Goal: Task Accomplishment & Management: Manage account settings

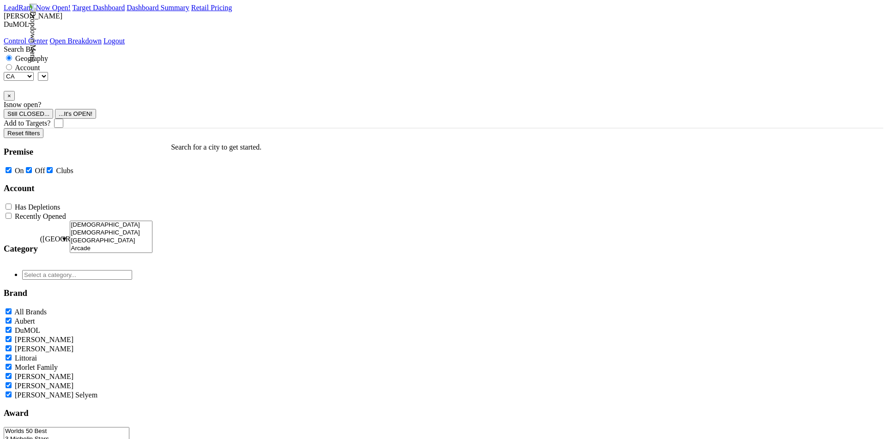
select select
click at [40, 64] on label "Account" at bounding box center [27, 68] width 25 height 8
click at [12, 64] on input "Account" at bounding box center [9, 67] width 6 height 6
radio input "true"
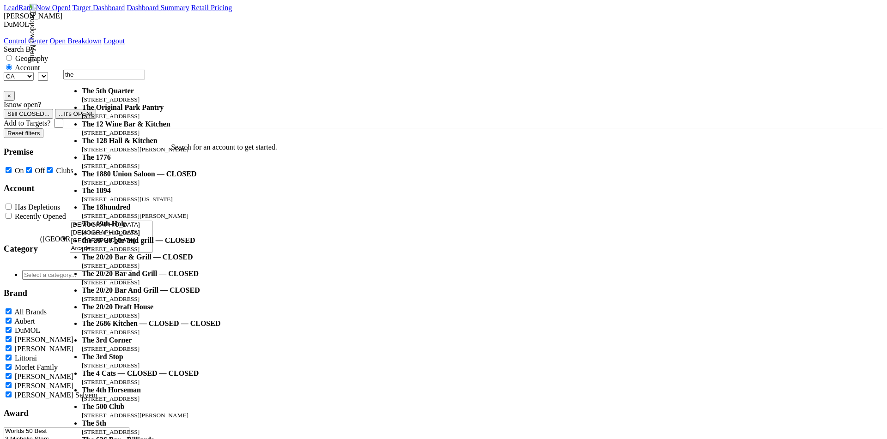
type input "the"
select select "336153"
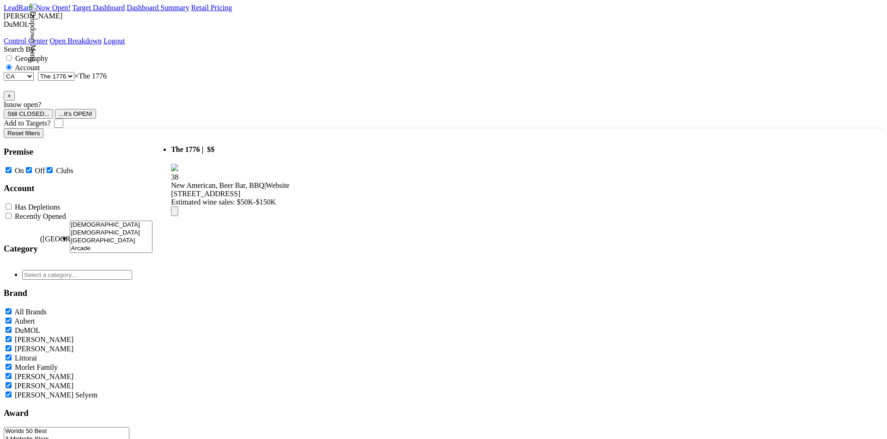
click at [107, 72] on span "× The 1776" at bounding box center [90, 76] width 32 height 8
type input "the"
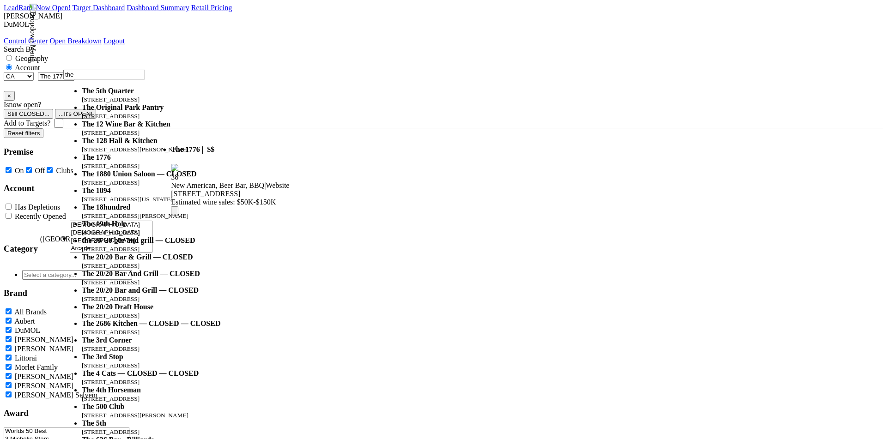
scroll to position [67, 0]
select select "59212"
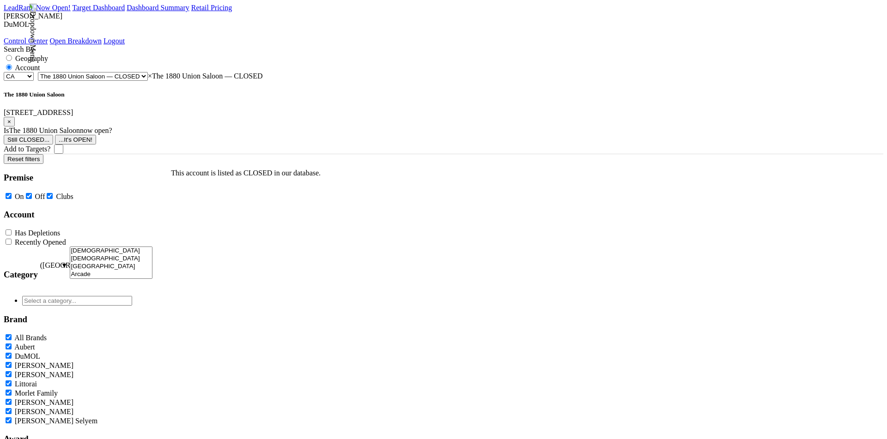
click at [63, 145] on input "Add to Targets?" at bounding box center [58, 149] width 9 height 9
checkbox input "true"
click at [15, 117] on button "×" at bounding box center [9, 122] width 11 height 10
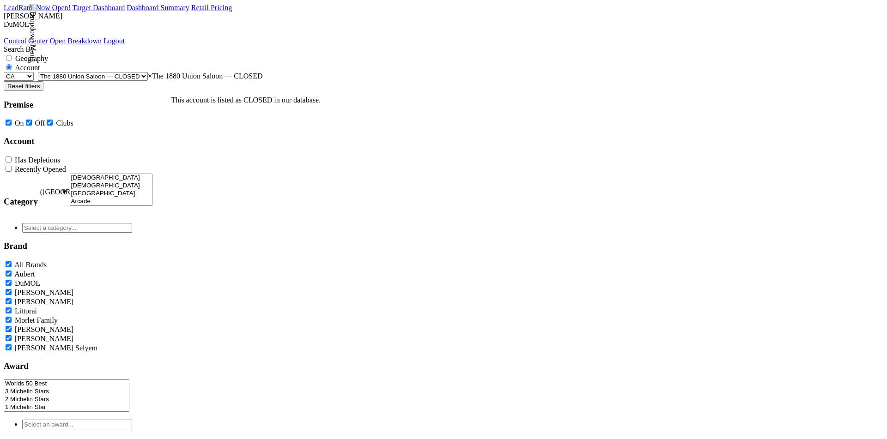
select select
type input "the"
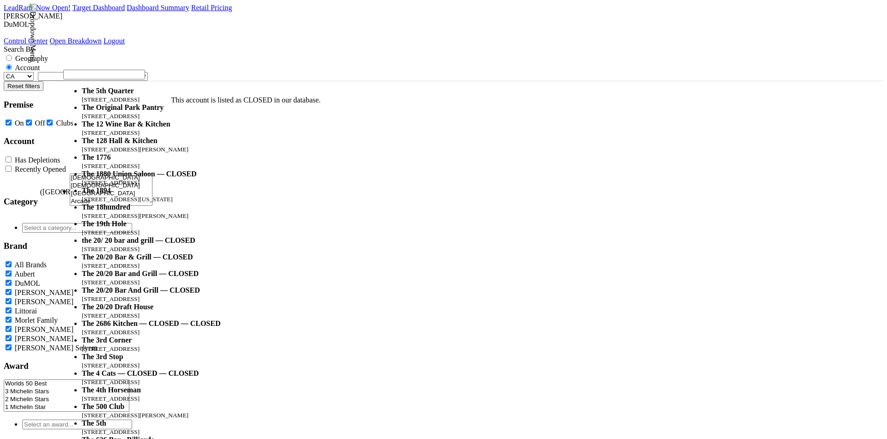
select select "59270"
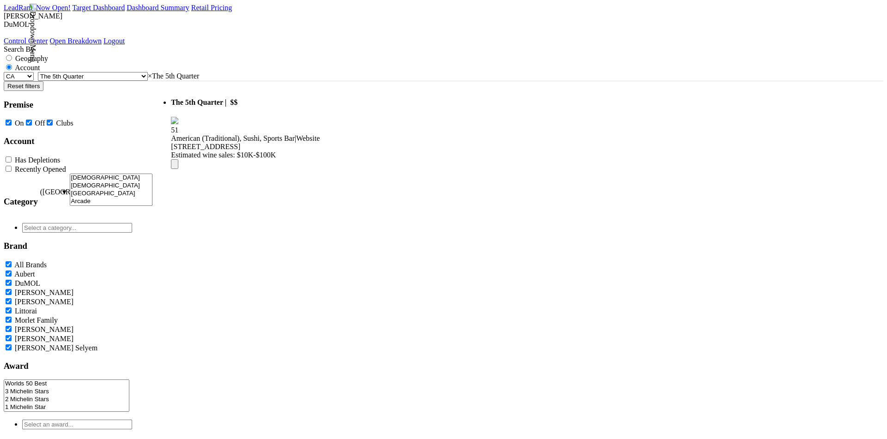
click at [175, 166] on icon at bounding box center [175, 166] width 0 height 0
click at [199, 72] on span "× The 5th Quarter" at bounding box center [173, 76] width 51 height 8
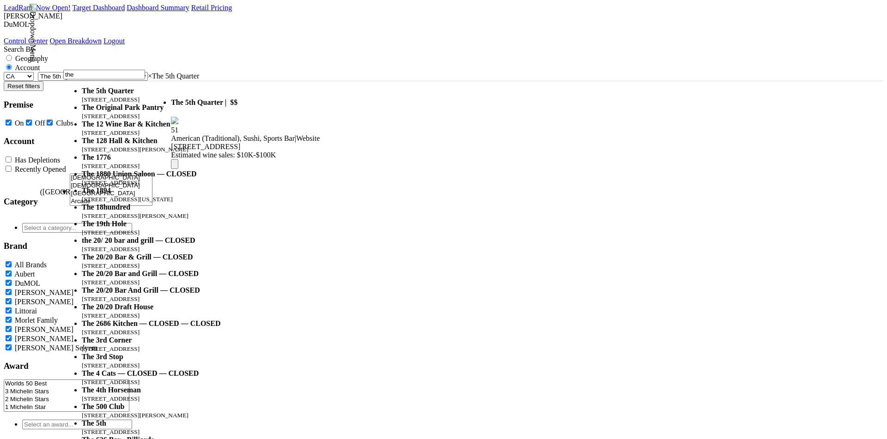
scroll to position [51, 0]
type input "the"
select select "59212"
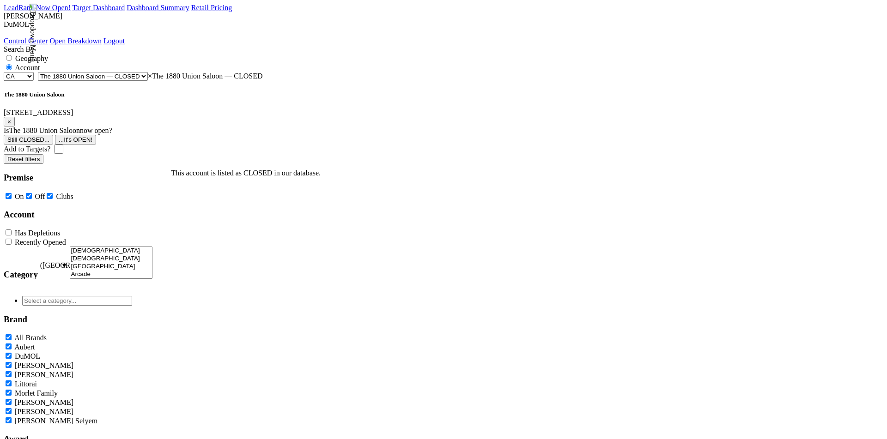
click at [63, 145] on input "Add to Targets?" at bounding box center [58, 149] width 9 height 9
checkbox input "true"
click at [11, 118] on span "×" at bounding box center [9, 121] width 4 height 7
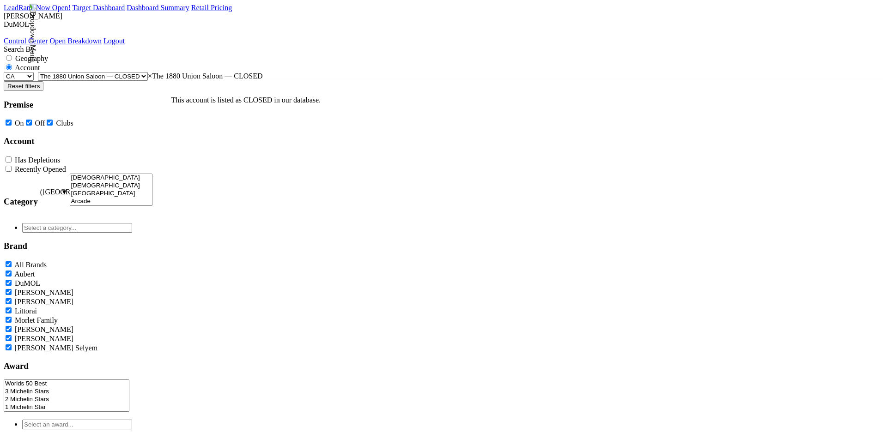
click at [34, 72] on select "CA" at bounding box center [19, 76] width 30 height 9
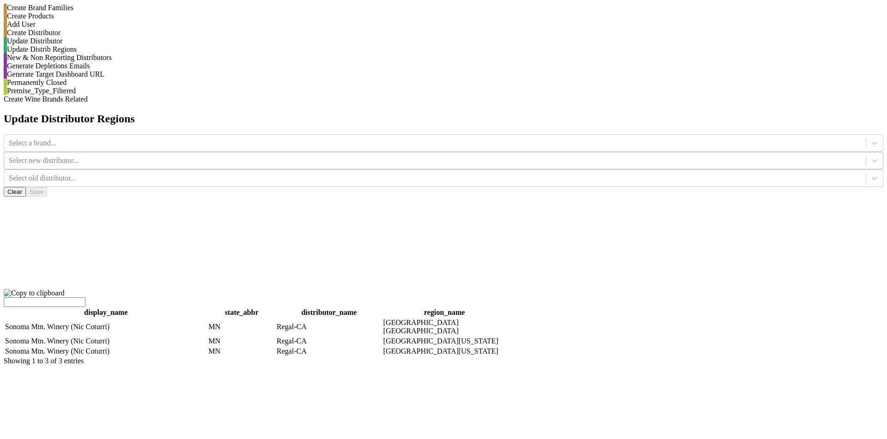
click at [458, 156] on div at bounding box center [435, 161] width 852 height 10
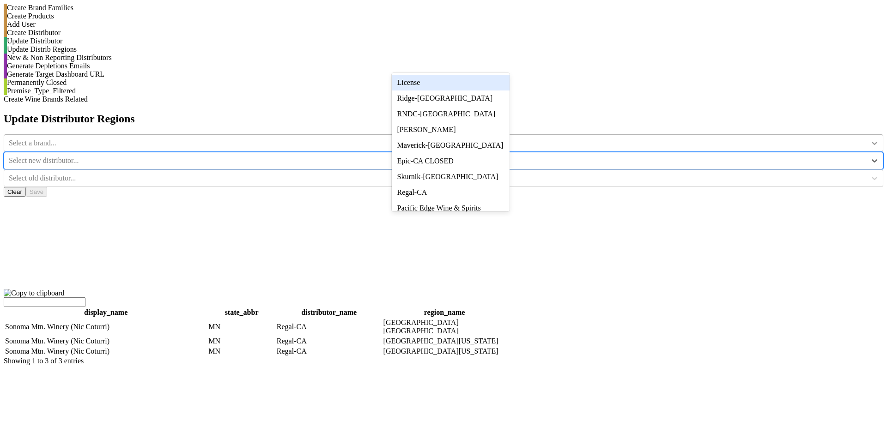
click at [870, 139] on icon at bounding box center [874, 143] width 9 height 9
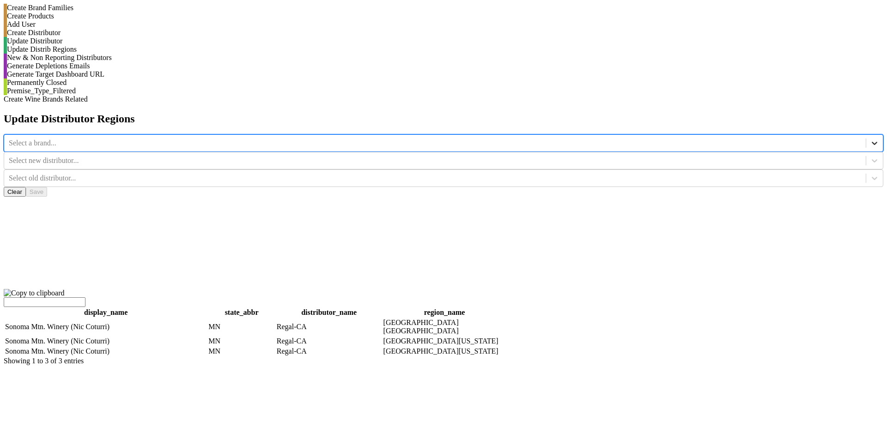
click at [870, 139] on icon at bounding box center [874, 143] width 9 height 9
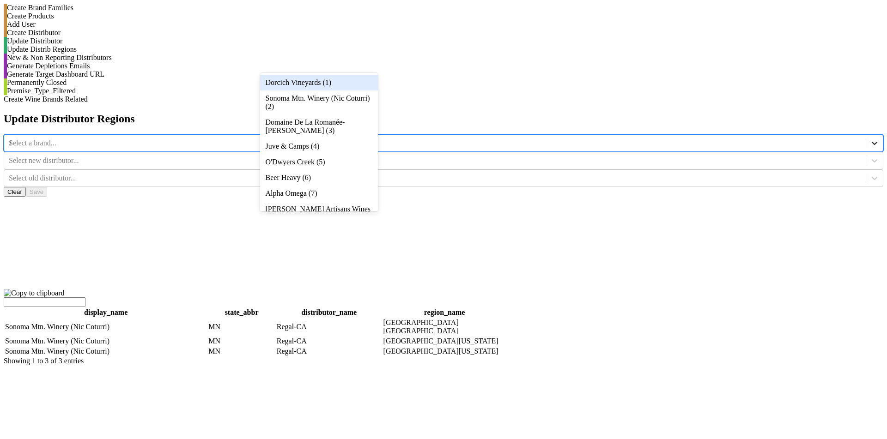
type input "12"
click at [360, 79] on div "Donnachadh (12)" at bounding box center [319, 83] width 118 height 16
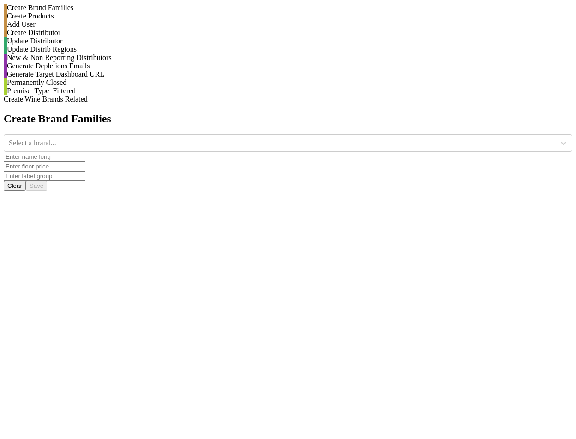
click at [107, 54] on div "Update Distrib Regions" at bounding box center [288, 49] width 569 height 8
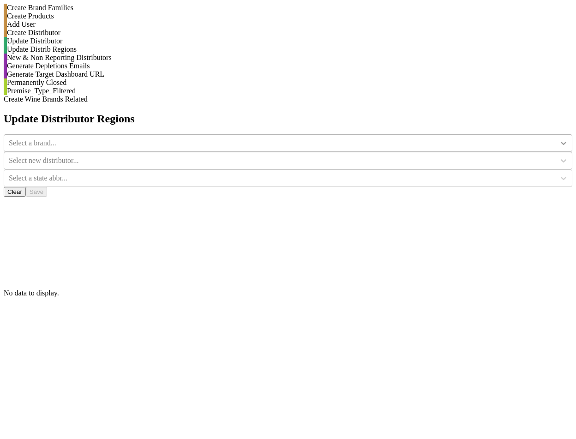
click at [559, 139] on icon at bounding box center [563, 143] width 9 height 9
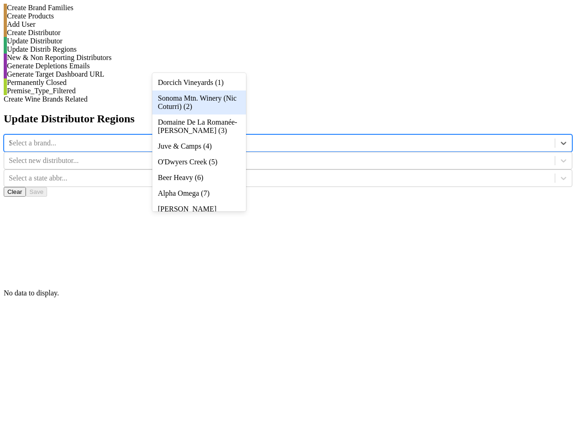
type input "12"
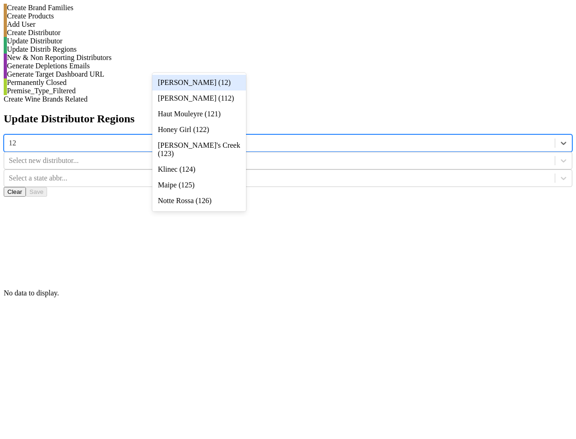
click at [234, 87] on div "Donnachadh (12)" at bounding box center [199, 83] width 94 height 16
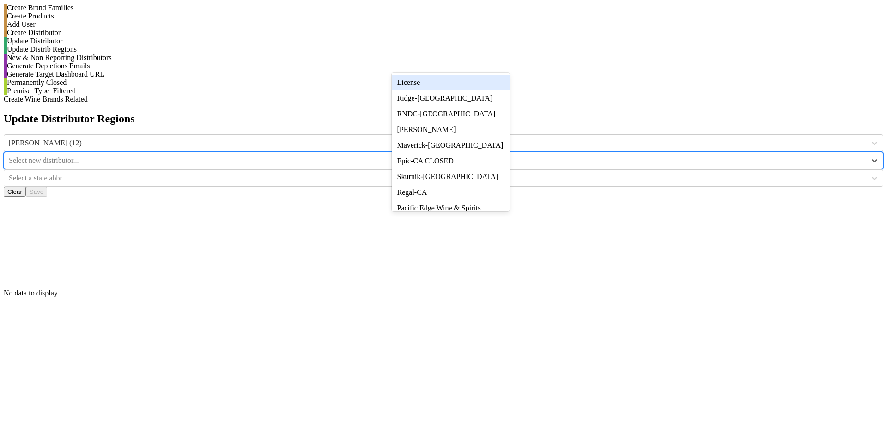
click at [476, 156] on div at bounding box center [435, 161] width 852 height 10
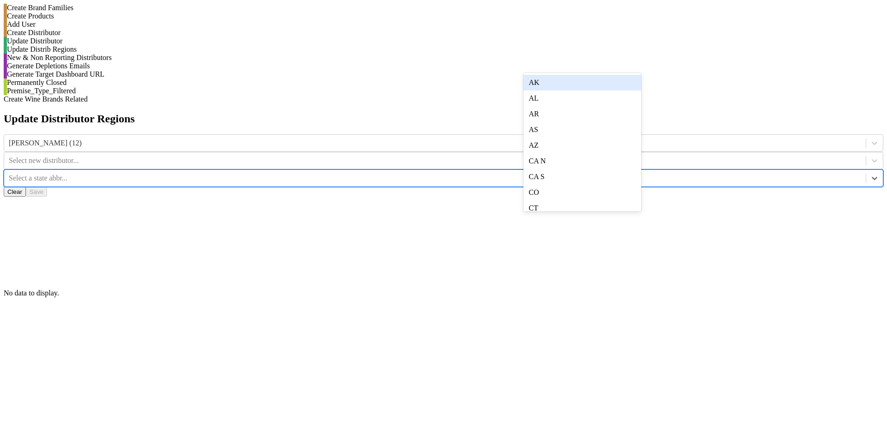
click at [558, 173] on div at bounding box center [435, 178] width 852 height 10
click at [340, 138] on div at bounding box center [435, 143] width 852 height 10
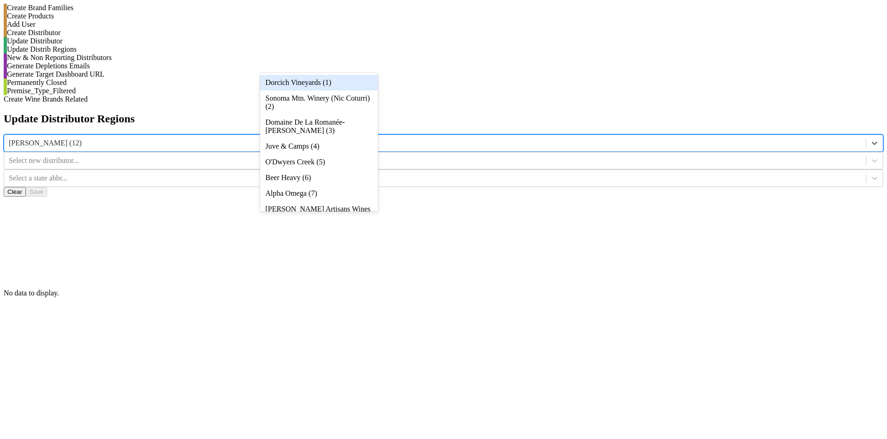
click at [344, 79] on div "Dorcich Vineyards (1)" at bounding box center [319, 83] width 118 height 16
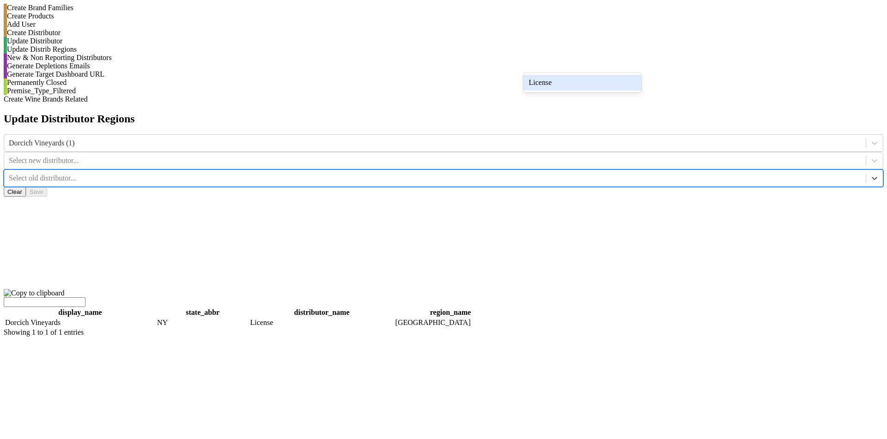
click at [554, 173] on div at bounding box center [435, 178] width 852 height 10
click at [554, 80] on div "License" at bounding box center [582, 83] width 118 height 16
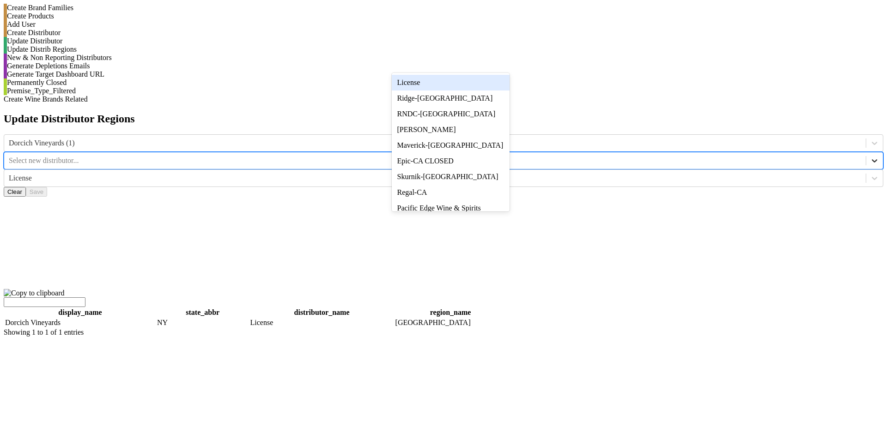
click at [576, 152] on div at bounding box center [874, 160] width 17 height 17
click at [493, 138] on div "Wilson Daniels" at bounding box center [451, 130] width 118 height 16
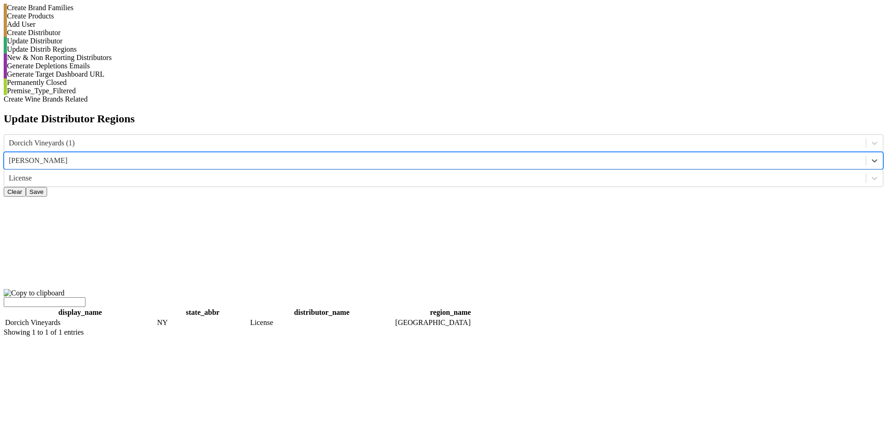
click at [47, 187] on button "Save" at bounding box center [36, 192] width 21 height 10
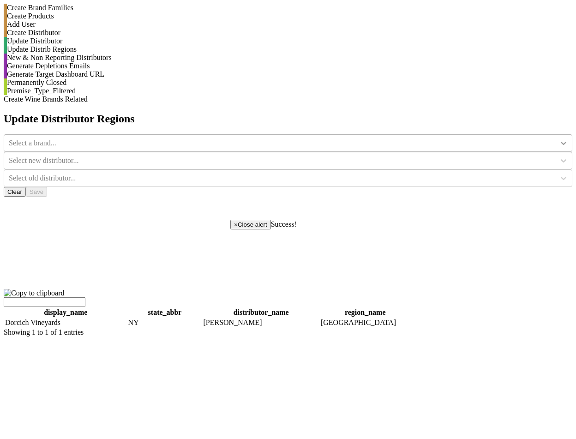
click at [559, 139] on icon at bounding box center [563, 143] width 9 height 9
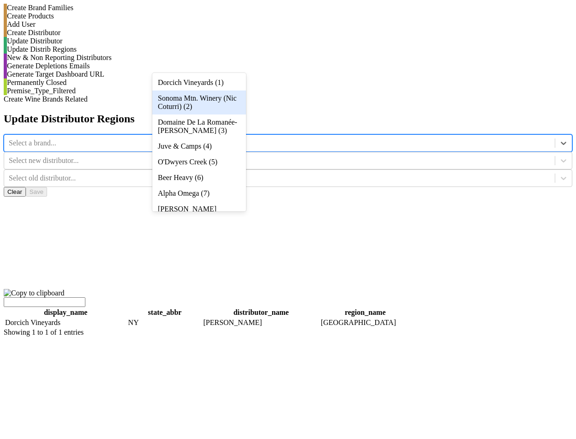
click at [234, 100] on div "Sonoma Mtn. Winery (Nic Coturri) (2)" at bounding box center [199, 103] width 94 height 24
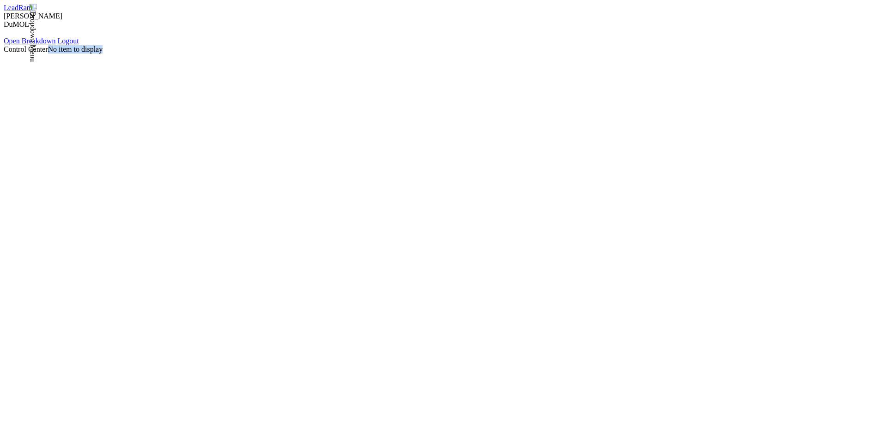
drag, startPoint x: 145, startPoint y: 30, endPoint x: 333, endPoint y: 36, distance: 187.2
click at [322, 45] on div "Control Center No item to display" at bounding box center [443, 49] width 879 height 8
click at [333, 45] on div "Control Center No item to display" at bounding box center [443, 49] width 879 height 8
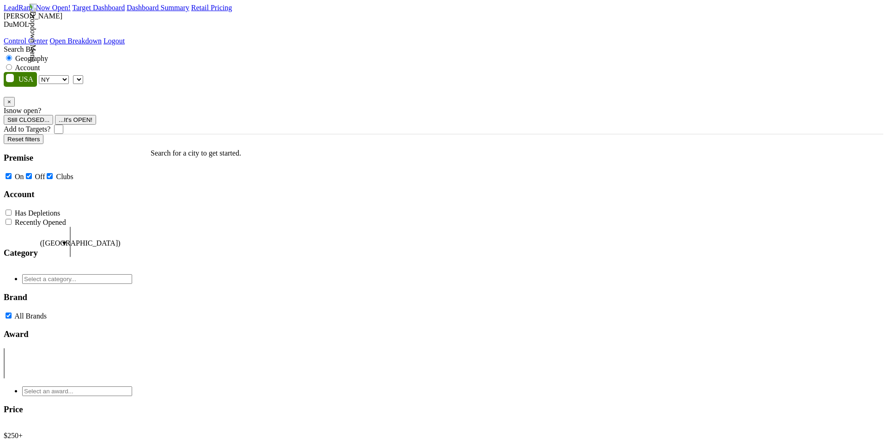
select select "NY"
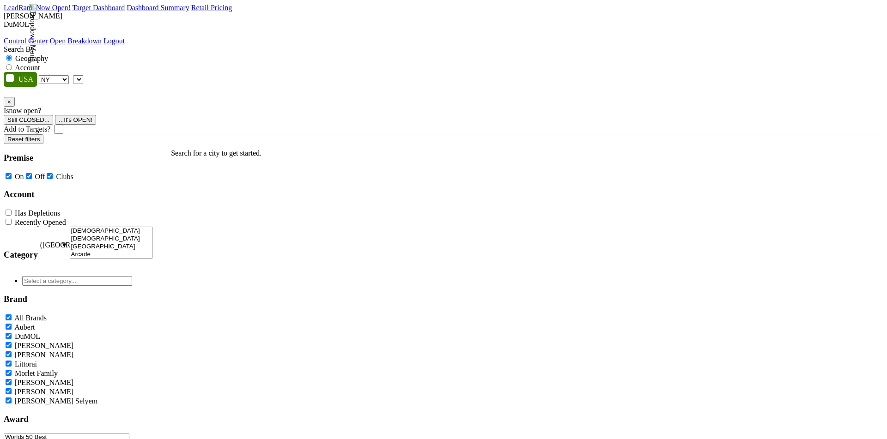
click at [69, 75] on select "AK AL AR AZ CA CO CT DC DE FL [GEOGRAPHIC_DATA] HI IA ID IL IN KS [GEOGRAPHIC_D…" at bounding box center [54, 79] width 30 height 9
click at [91, 77] on div "Search By Geography Account AK AL AR AZ CA CO CT DC DE FL [GEOGRAPHIC_DATA] HI …" at bounding box center [443, 89] width 879 height 89
click at [69, 75] on select "AK AL AR AZ CA CO CT DC DE FL [GEOGRAPHIC_DATA] HI IA ID IL IN KS [GEOGRAPHIC_D…" at bounding box center [54, 79] width 30 height 9
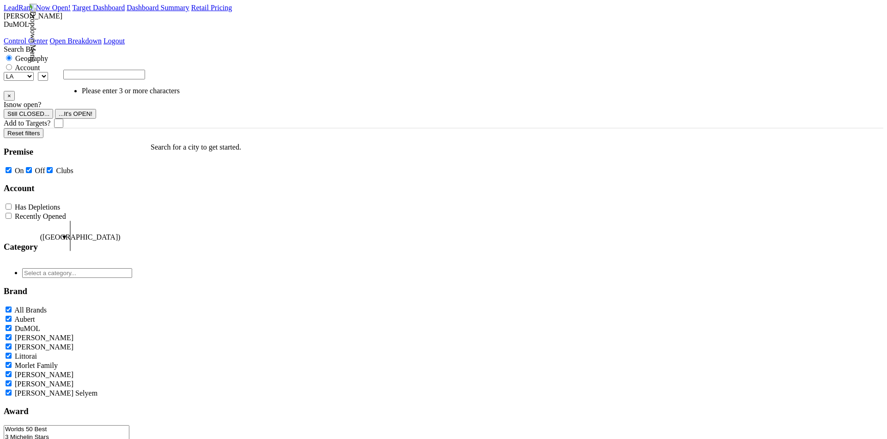
click at [203, 140] on ul "Search for a city to get started." at bounding box center [186, 286] width 109 height 300
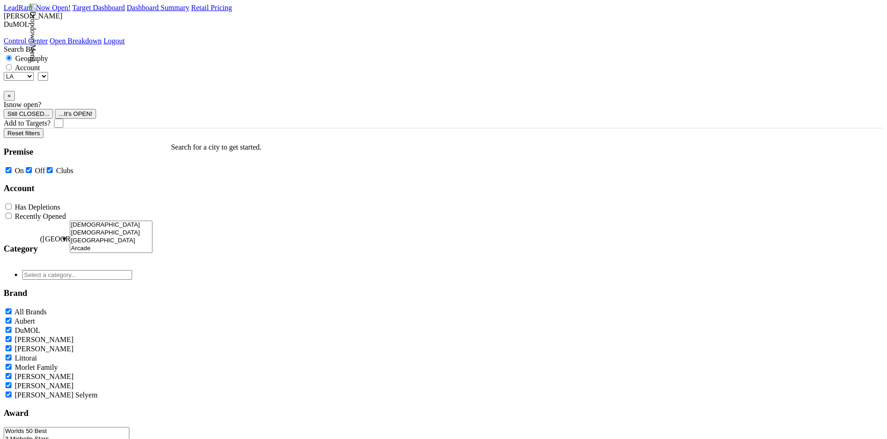
click at [34, 72] on select "LA" at bounding box center [19, 76] width 30 height 9
select select "LA"
click at [59, 74] on div "Search By Geography Account LA × Is now open? Still CLOSED..." at bounding box center [443, 86] width 879 height 83
click at [34, 72] on select "LA" at bounding box center [19, 76] width 30 height 9
